Goal: Find specific page/section: Find specific page/section

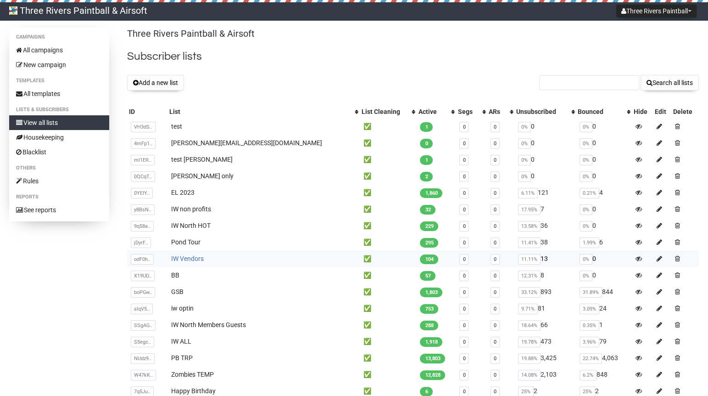
click at [204, 259] on link "IW Vendors" at bounding box center [187, 258] width 33 height 7
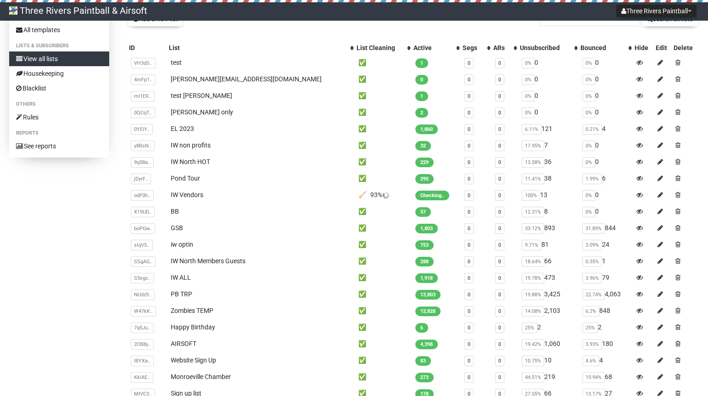
scroll to position [67, 0]
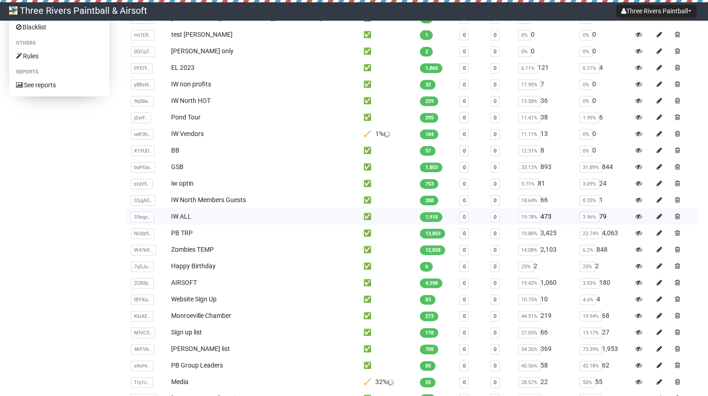
scroll to position [124, 0]
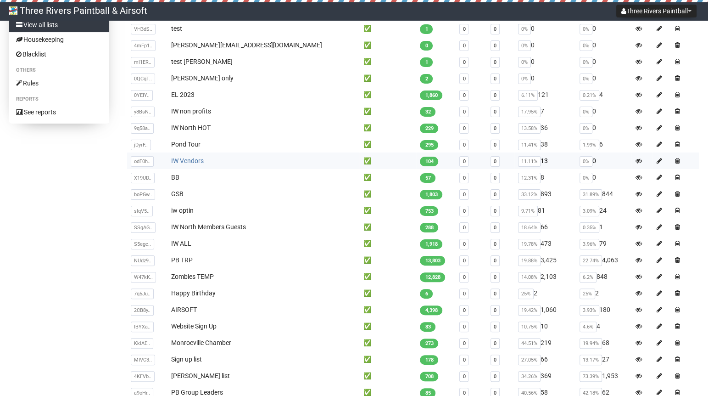
scroll to position [96, 0]
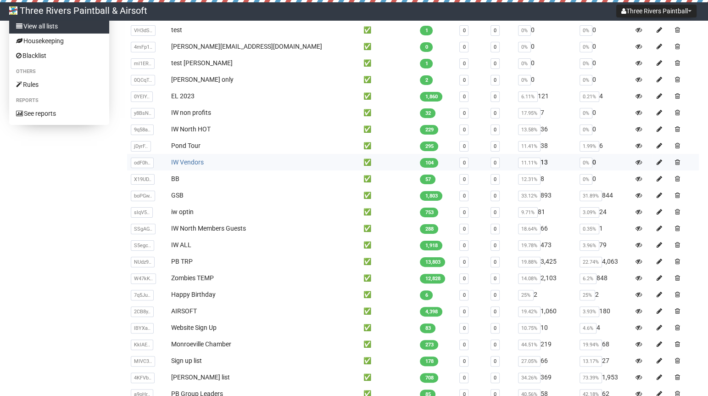
click at [189, 163] on link "IW Vendors" at bounding box center [187, 161] width 33 height 7
